Goal: Information Seeking & Learning: Learn about a topic

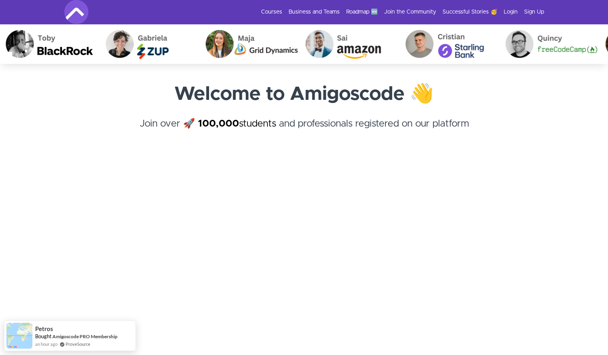
click at [78, 12] on img at bounding box center [76, 12] width 24 height 24
click at [272, 12] on link "Courses" at bounding box center [271, 12] width 21 height 8
